Goal: Transaction & Acquisition: Purchase product/service

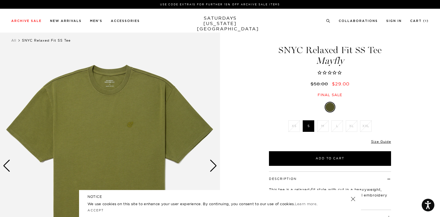
click at [367, 95] on div "Final sale" at bounding box center [330, 95] width 124 height 5
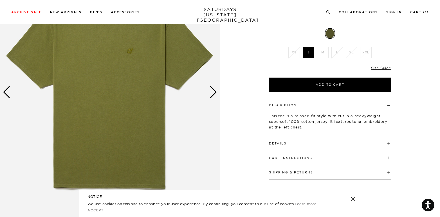
scroll to position [60, 0]
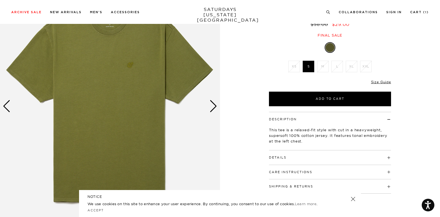
click at [209, 107] on img at bounding box center [110, 106] width 220 height 275
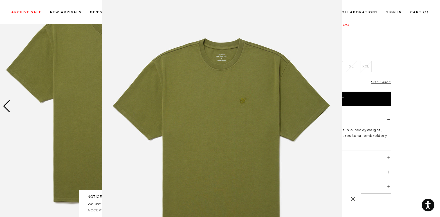
scroll to position [0, 0]
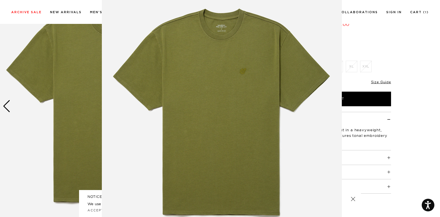
click at [214, 107] on img at bounding box center [222, 114] width 240 height 288
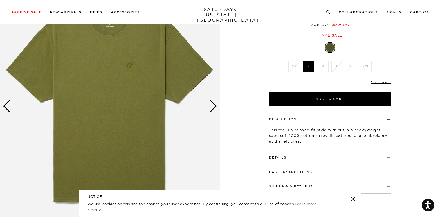
click at [214, 107] on div "Next slide" at bounding box center [214, 106] width 8 height 12
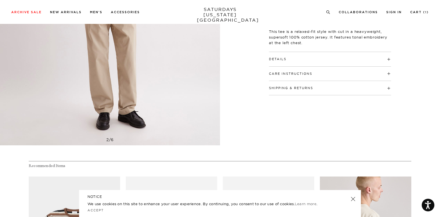
scroll to position [112, 0]
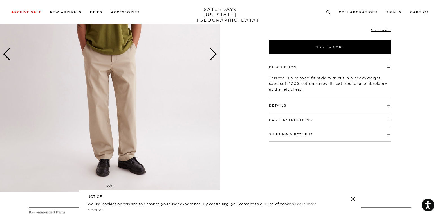
click at [275, 104] on button "Details" at bounding box center [277, 105] width 17 height 3
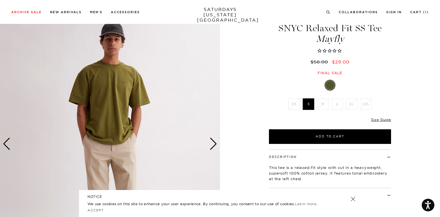
scroll to position [0, 0]
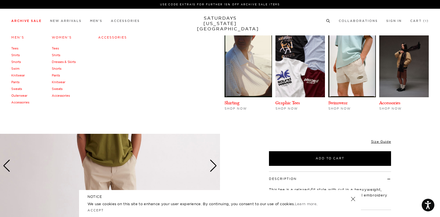
click at [30, 21] on link "Archive Sale" at bounding box center [26, 20] width 30 height 3
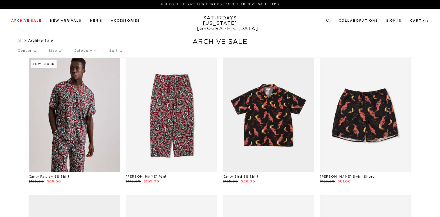
click at [15, 48] on link "Tees" at bounding box center [14, 48] width 7 height 3
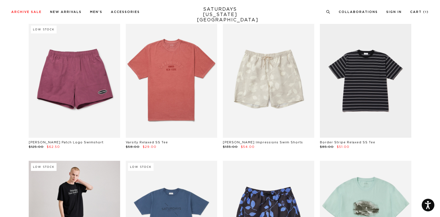
scroll to position [1272, 0]
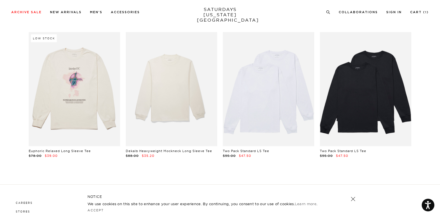
scroll to position [1658, 1]
